Goal: Transaction & Acquisition: Subscribe to service/newsletter

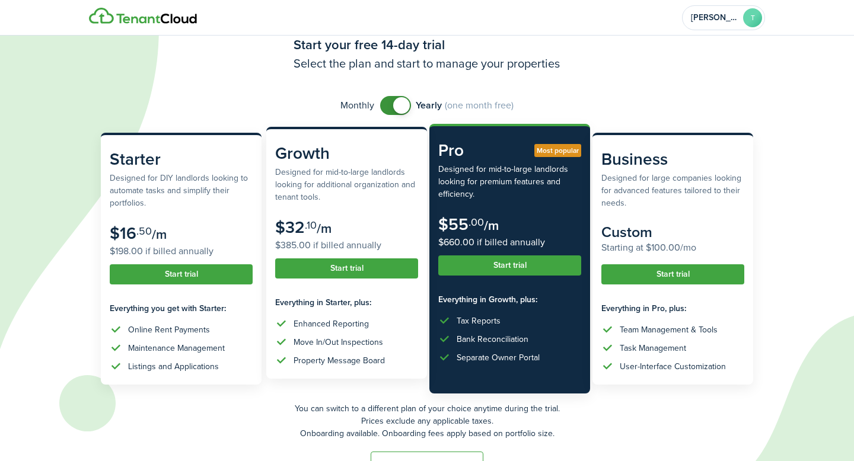
scroll to position [33, 0]
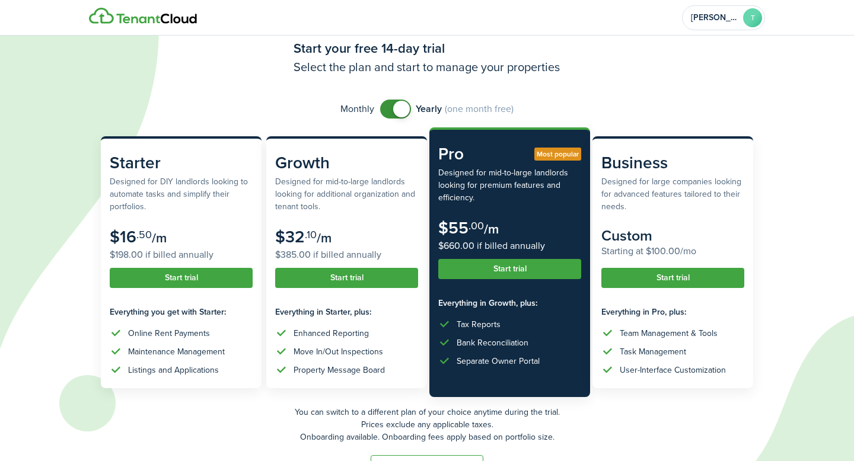
click at [394, 110] on span at bounding box center [401, 109] width 17 height 17
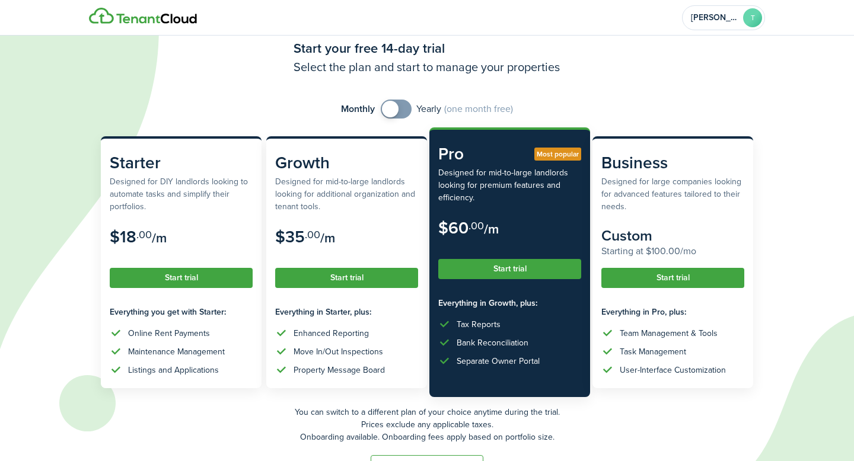
click at [394, 110] on span at bounding box center [390, 109] width 17 height 17
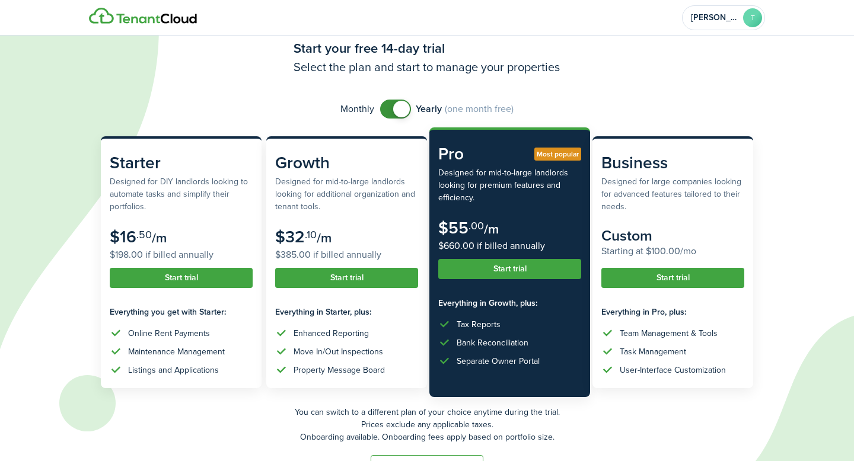
checkbox input "false"
click at [394, 110] on span at bounding box center [401, 109] width 17 height 17
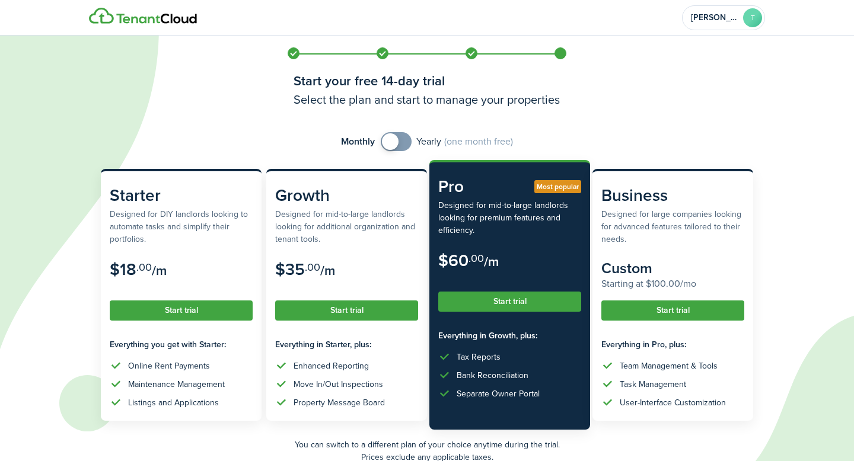
scroll to position [71, 0]
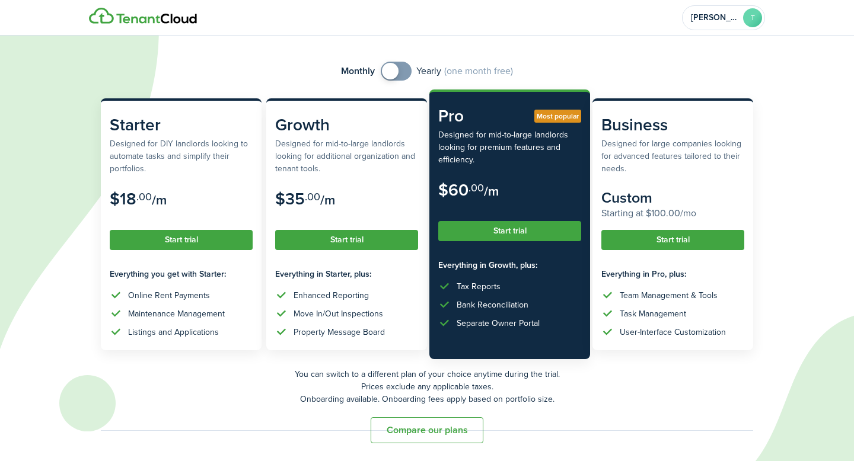
click at [413, 423] on button "Compare our plans" at bounding box center [427, 431] width 113 height 26
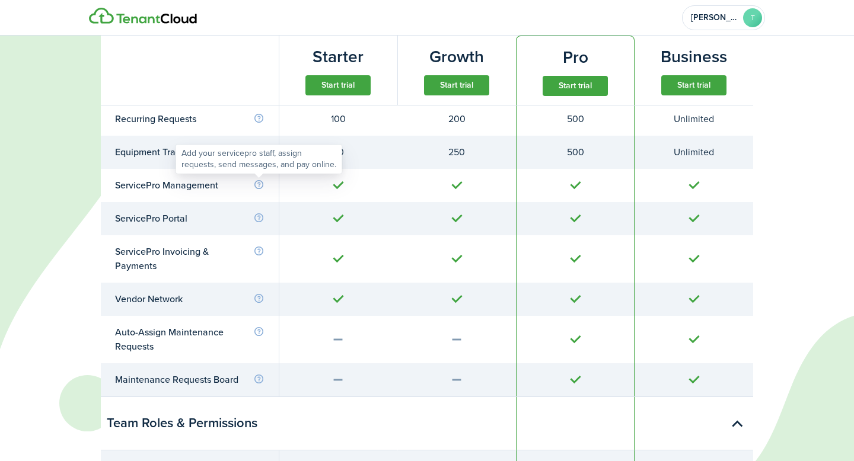
scroll to position [3048, 0]
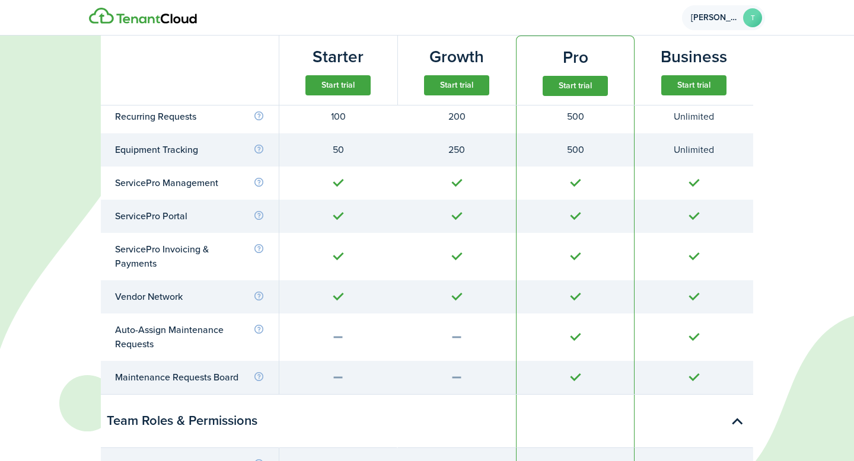
click at [749, 20] on avatar-text "T" at bounding box center [752, 17] width 19 height 19
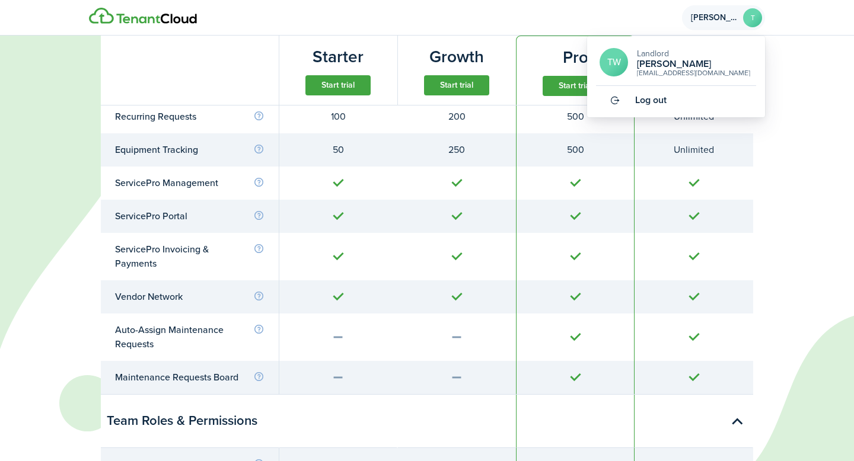
click at [671, 63] on h2 "[PERSON_NAME]" at bounding box center [693, 64] width 113 height 11
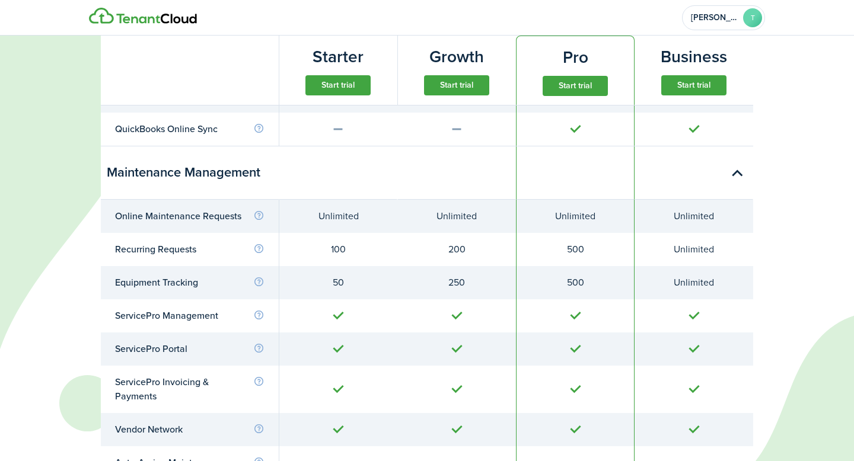
scroll to position [2779, 0]
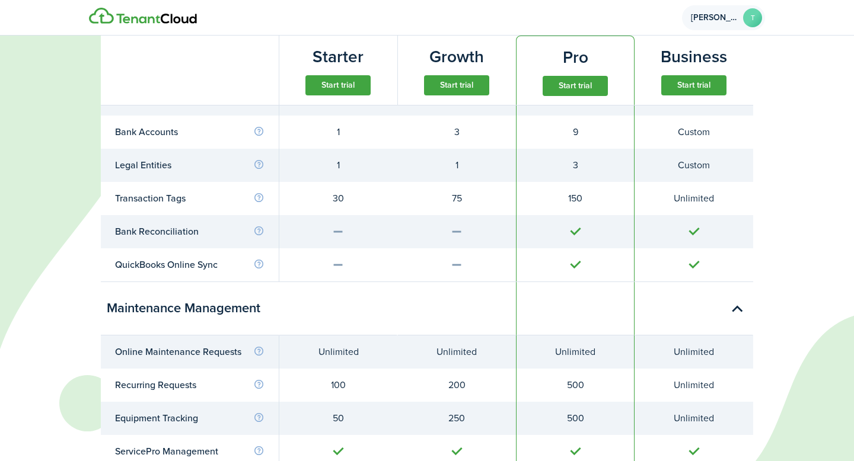
click at [737, 24] on account-user-avatar "[PERSON_NAME]" at bounding box center [723, 17] width 83 height 25
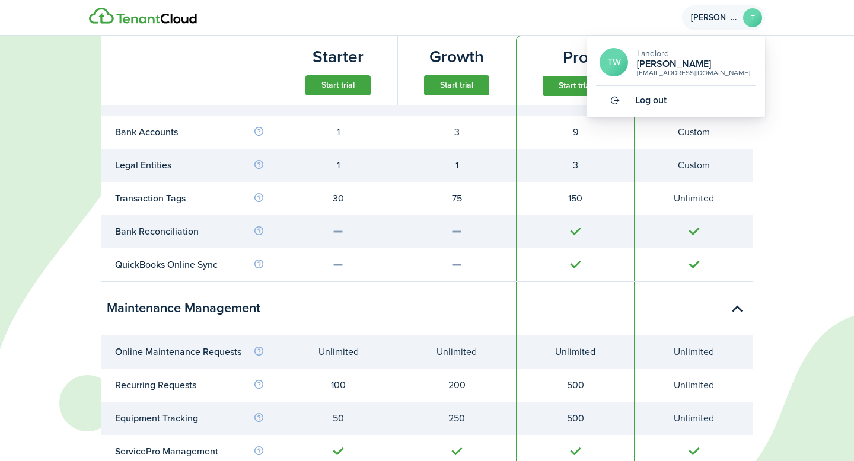
click at [652, 92] on link "Log out" at bounding box center [676, 100] width 160 height 28
